Goal: Information Seeking & Learning: Find specific fact

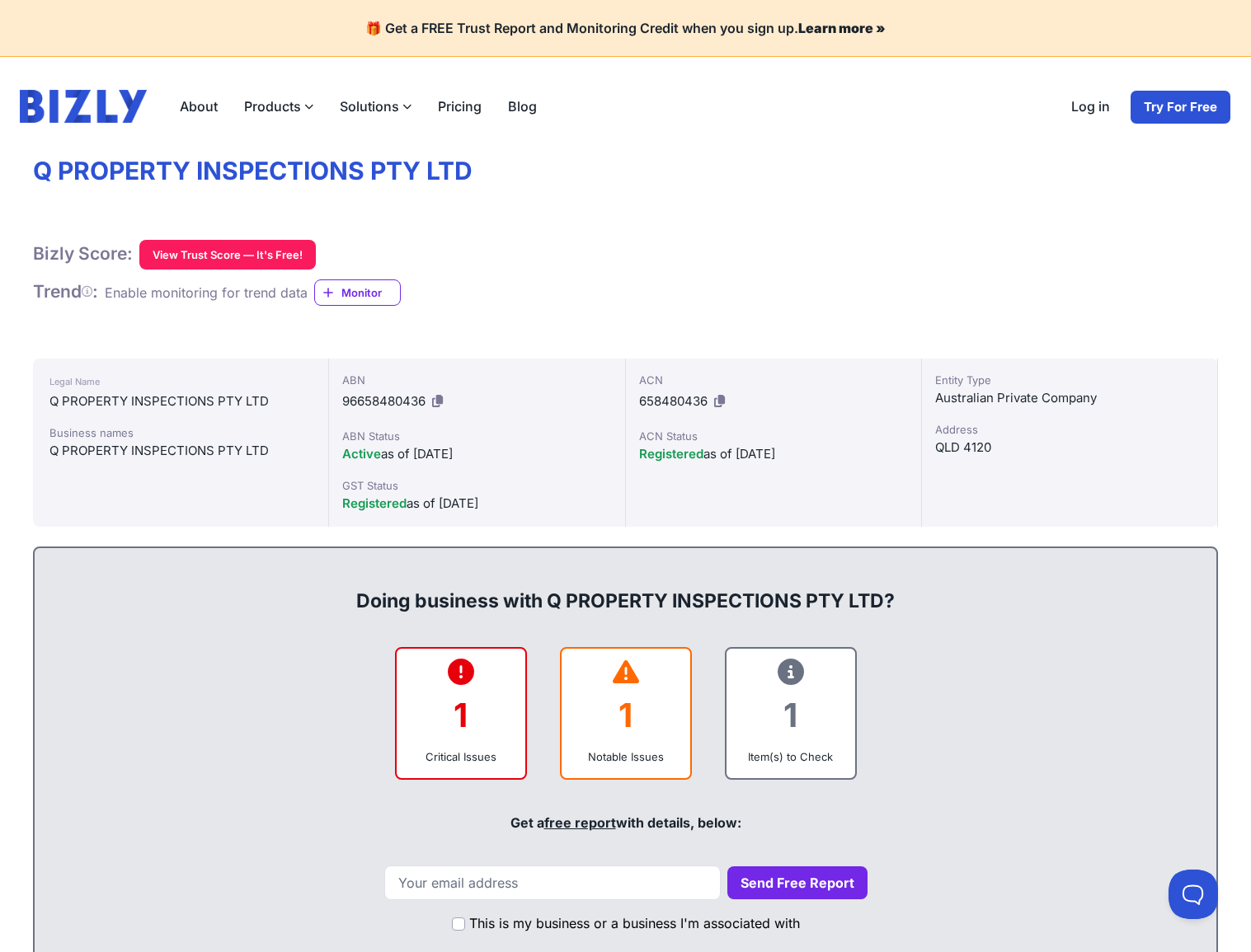
click at [686, 399] on span "658480436" at bounding box center [673, 401] width 69 height 15
click at [239, 420] on div "Legal Name Q PROPERTY INSPECTIONS PTY LTD Business names Q PROPERTY INSPECTIONS…" at bounding box center [181, 442] width 296 height 168
click at [1024, 416] on div "Entity Type Australian Private Company Address QLD 4120" at bounding box center [1070, 442] width 296 height 168
click at [286, 174] on h1 "Q PROPERTY INSPECTIONS PTY LTD" at bounding box center [626, 171] width 1185 height 32
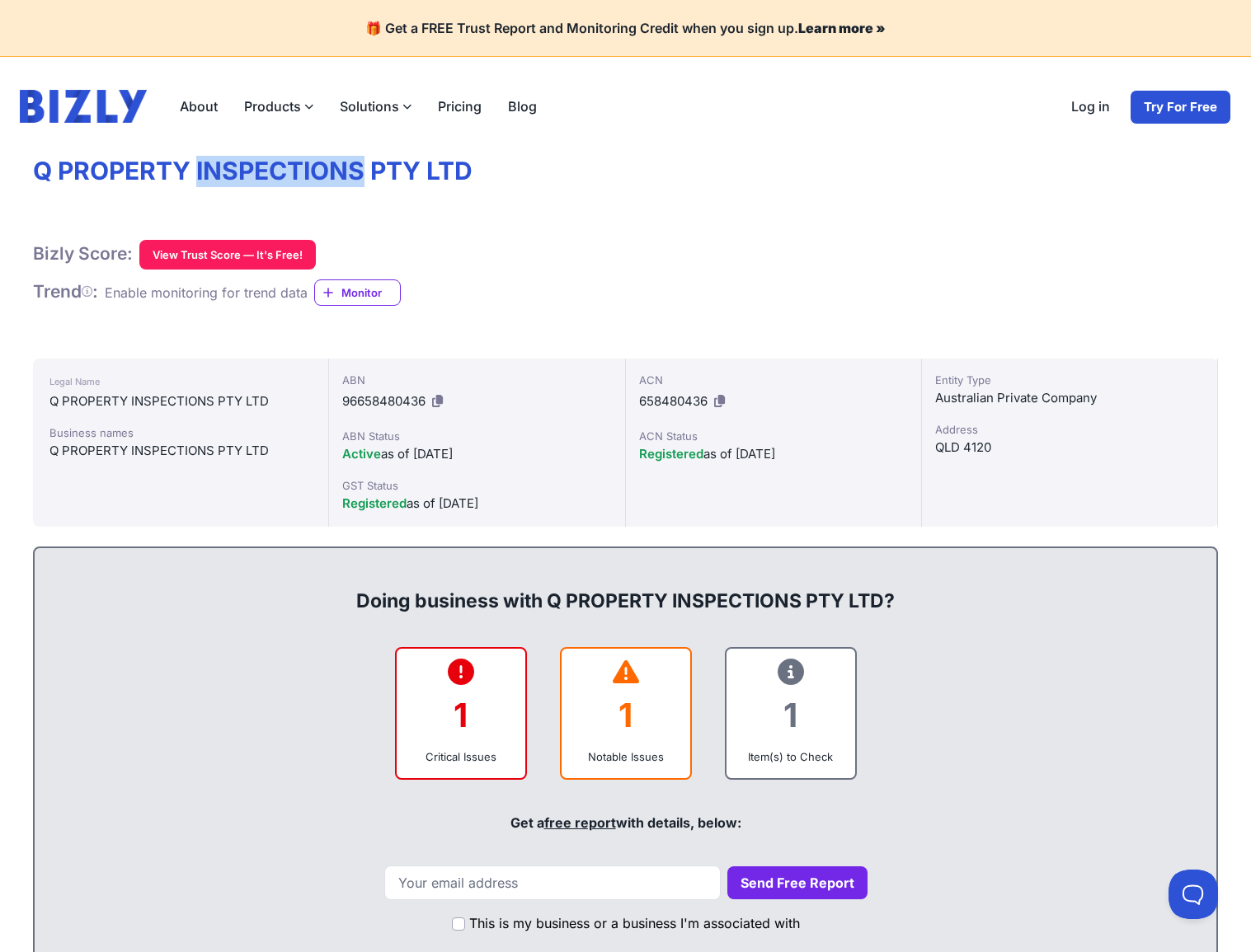
click at [286, 174] on h1 "Q PROPERTY INSPECTIONS PTY LTD" at bounding box center [626, 171] width 1185 height 32
